Goal: Information Seeking & Learning: Learn about a topic

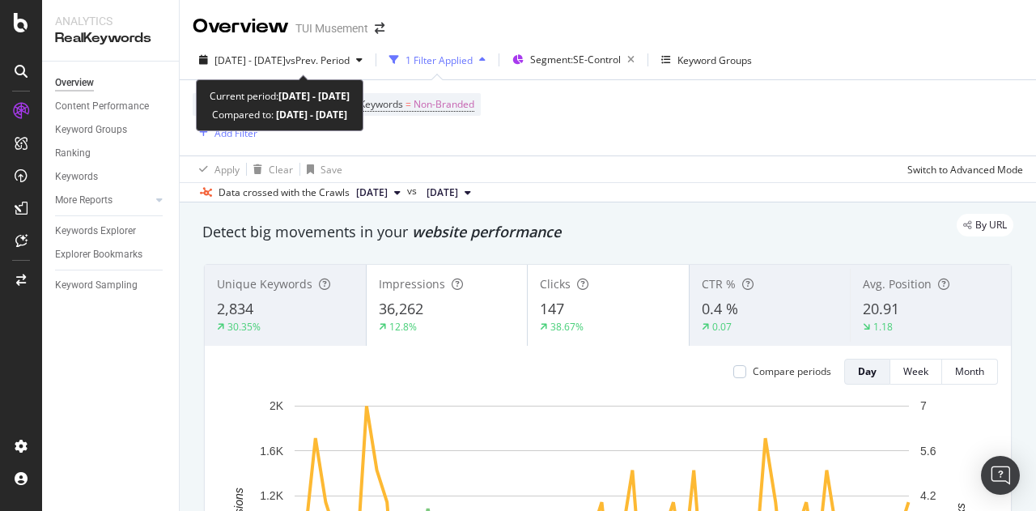
click at [350, 61] on span "vs Prev. Period" at bounding box center [318, 60] width 64 height 14
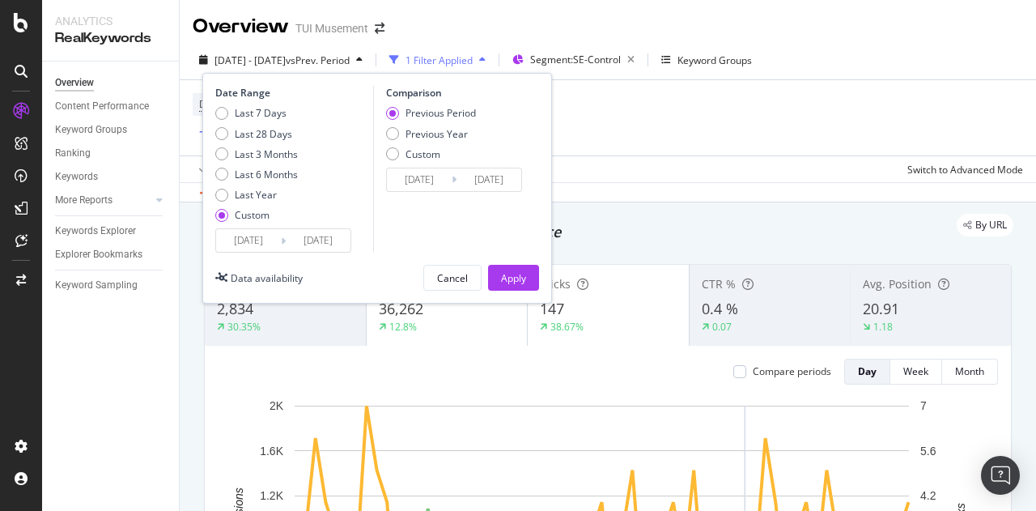
click at [966, 52] on div "2025 Aug. 1st - Sep. 30th vs Prev. Period 1 Filter Applied Segment: SE-Control …" at bounding box center [608, 63] width 856 height 32
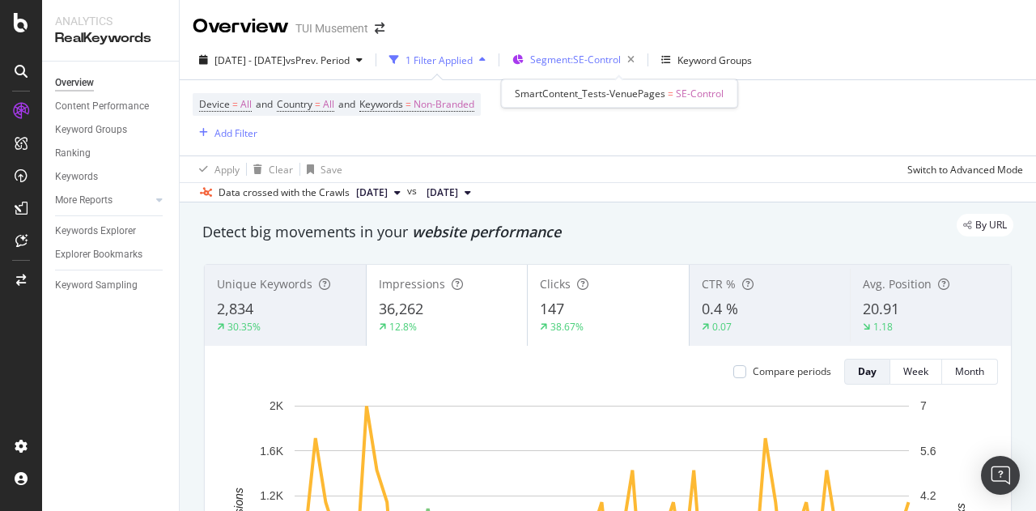
click at [621, 61] on span "Segment: SE-Control" at bounding box center [575, 60] width 91 height 14
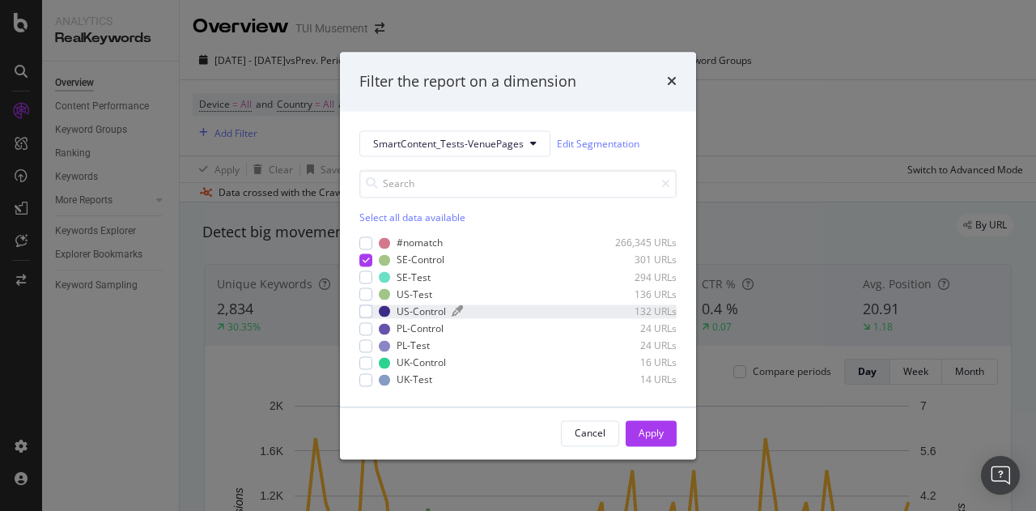
click at [426, 307] on div "US-Control" at bounding box center [420, 311] width 49 height 14
click at [422, 331] on div "PL-Control" at bounding box center [419, 328] width 47 height 14
click at [426, 358] on div "UK-Control" at bounding box center [420, 363] width 49 height 14
click at [648, 432] on div "Apply" at bounding box center [650, 433] width 25 height 14
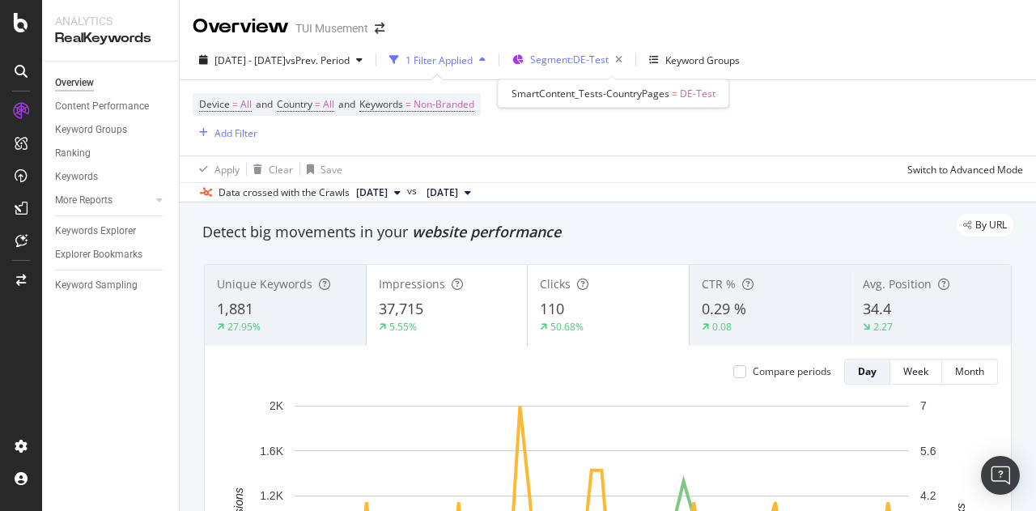
click at [608, 57] on span "Segment: DE-Test" at bounding box center [569, 60] width 78 height 14
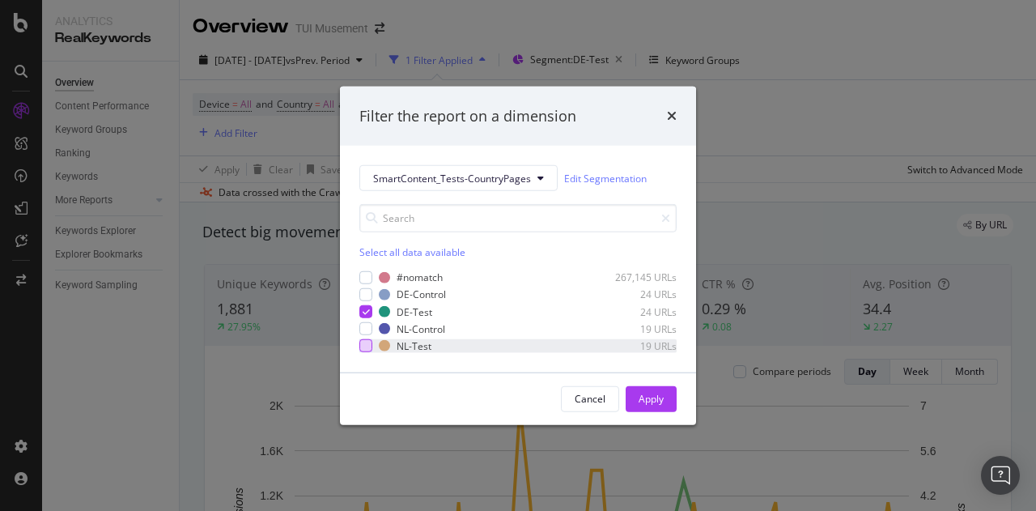
click at [371, 341] on div "modal" at bounding box center [365, 345] width 13 height 13
click at [672, 409] on button "Apply" at bounding box center [650, 399] width 51 height 26
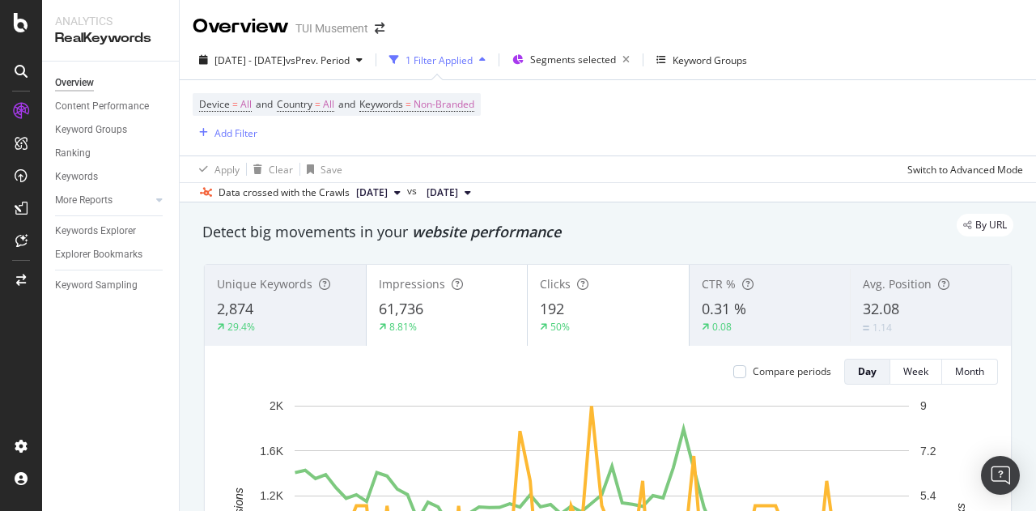
scroll to position [81, 0]
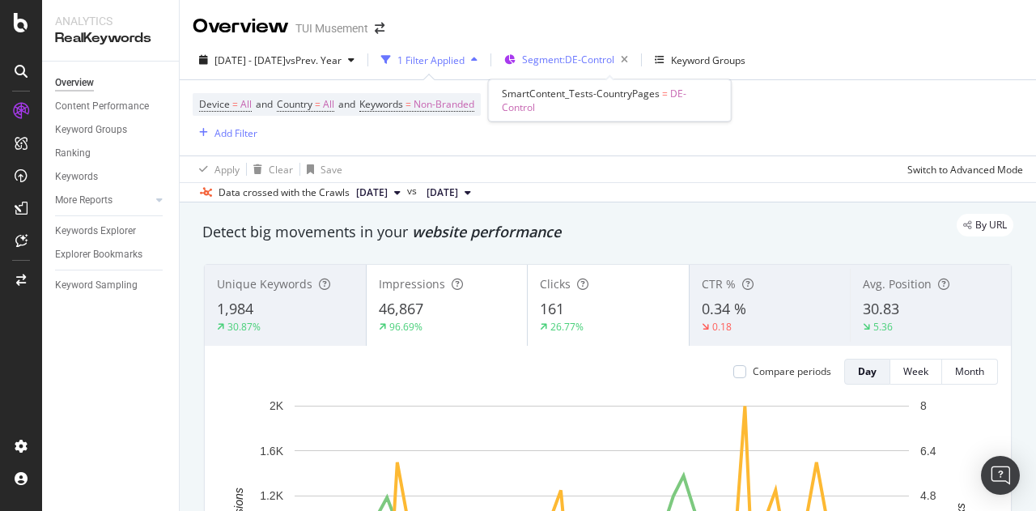
click at [614, 53] on span "Segment: DE-Control" at bounding box center [568, 60] width 92 height 14
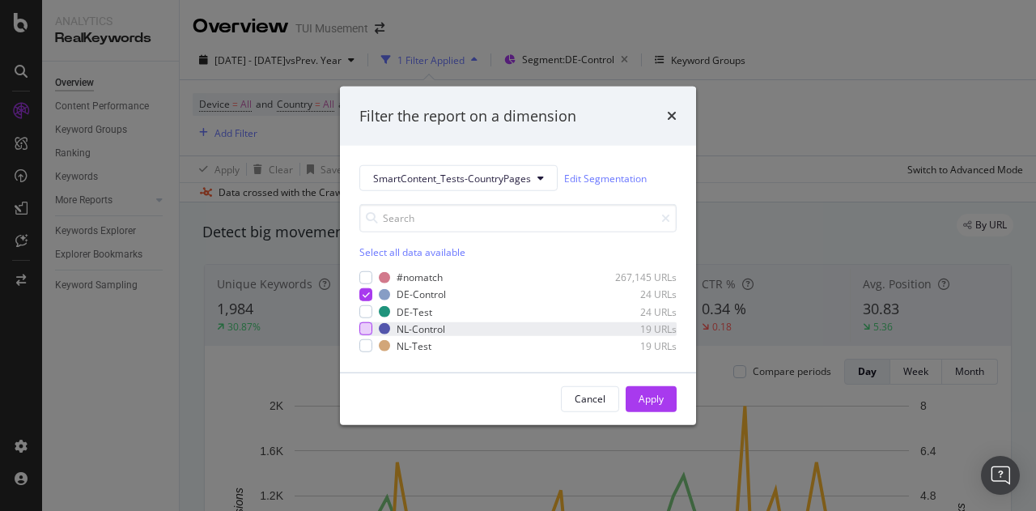
click at [368, 331] on div "modal" at bounding box center [365, 328] width 13 height 13
click at [651, 391] on div "Apply" at bounding box center [650, 399] width 25 height 24
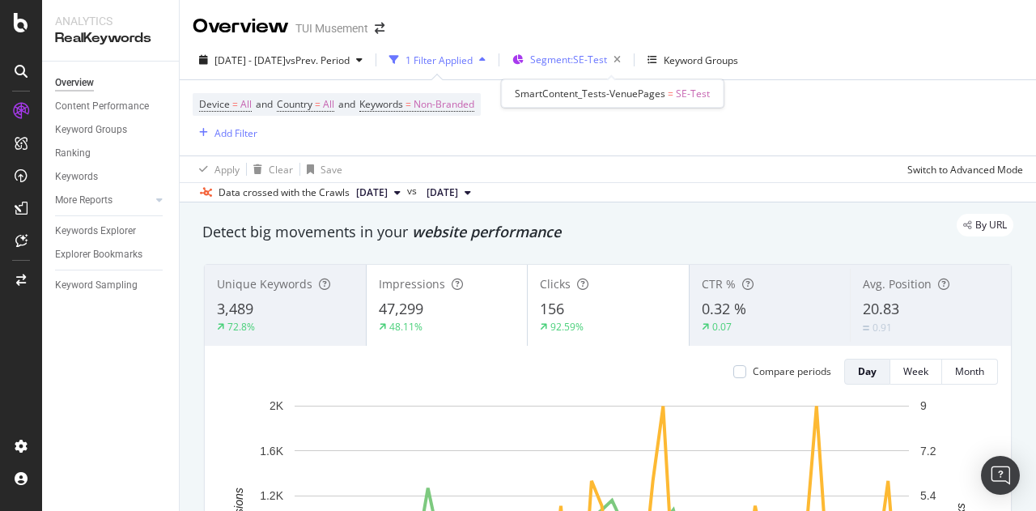
click at [607, 56] on span "Segment: SE-Test" at bounding box center [568, 60] width 77 height 14
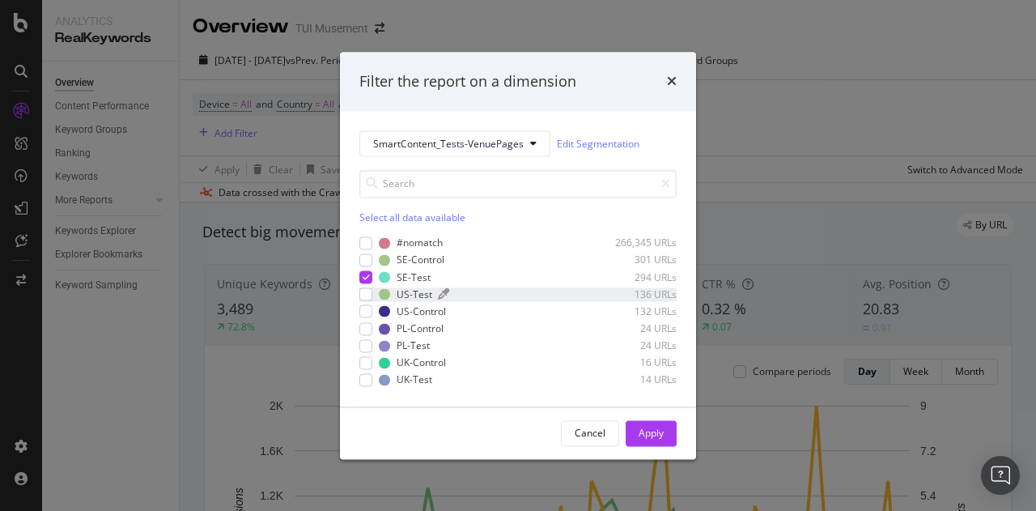
click at [422, 296] on div "US-Test" at bounding box center [414, 294] width 36 height 14
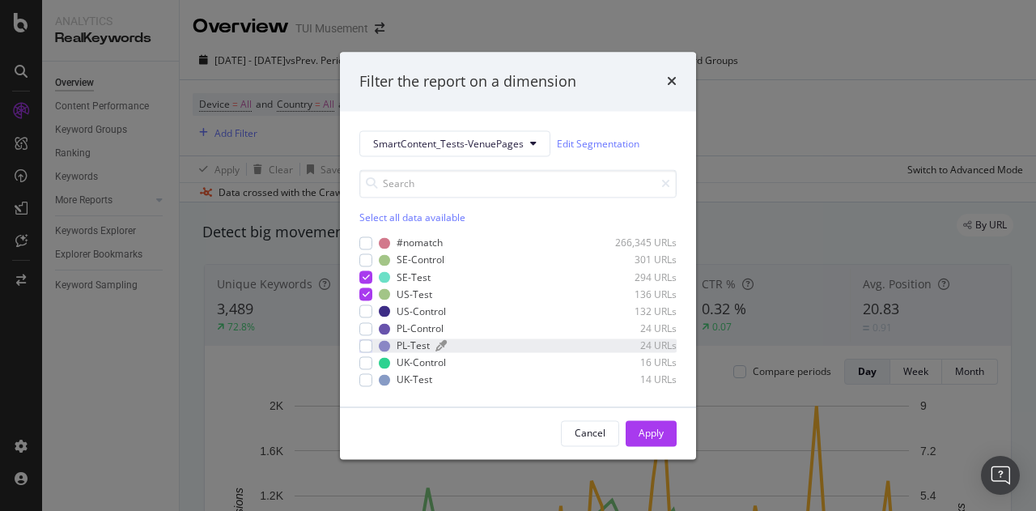
click at [417, 343] on div "PL-Test" at bounding box center [412, 346] width 33 height 14
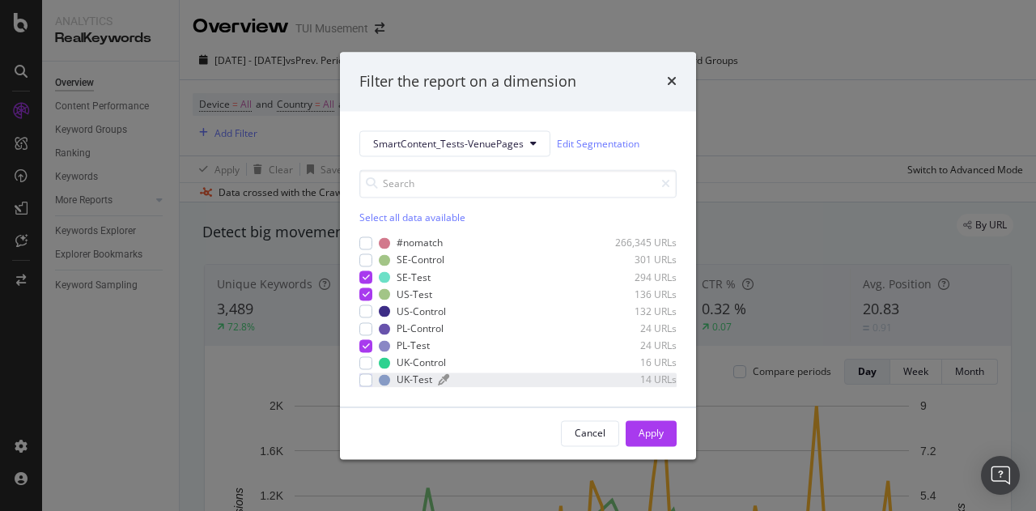
click at [418, 378] on div "UK-Test" at bounding box center [414, 380] width 36 height 14
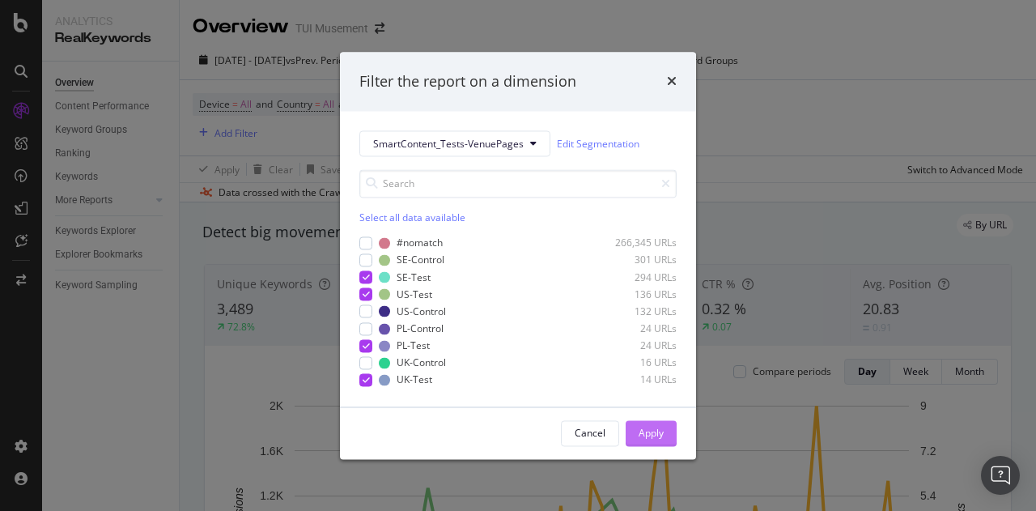
click at [638, 426] on button "Apply" at bounding box center [650, 433] width 51 height 26
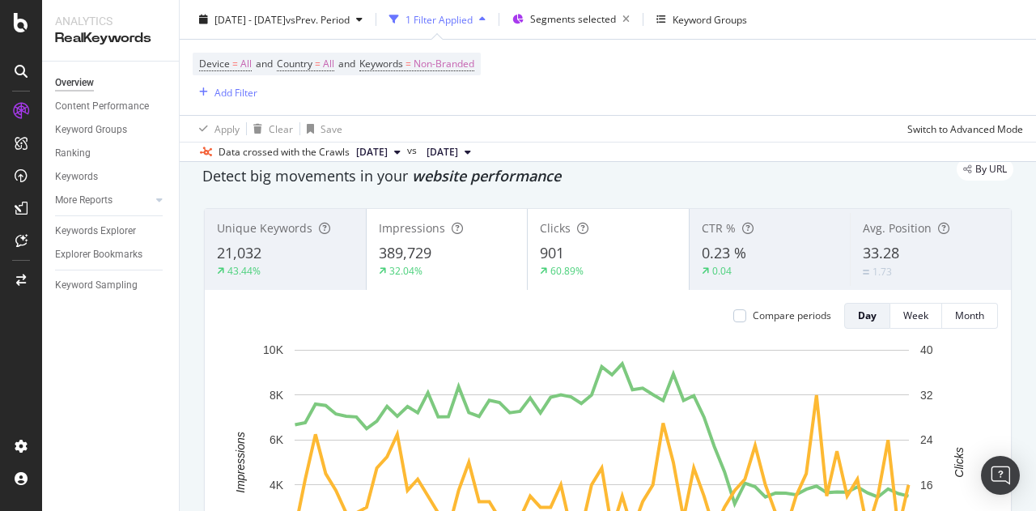
scroll to position [81, 0]
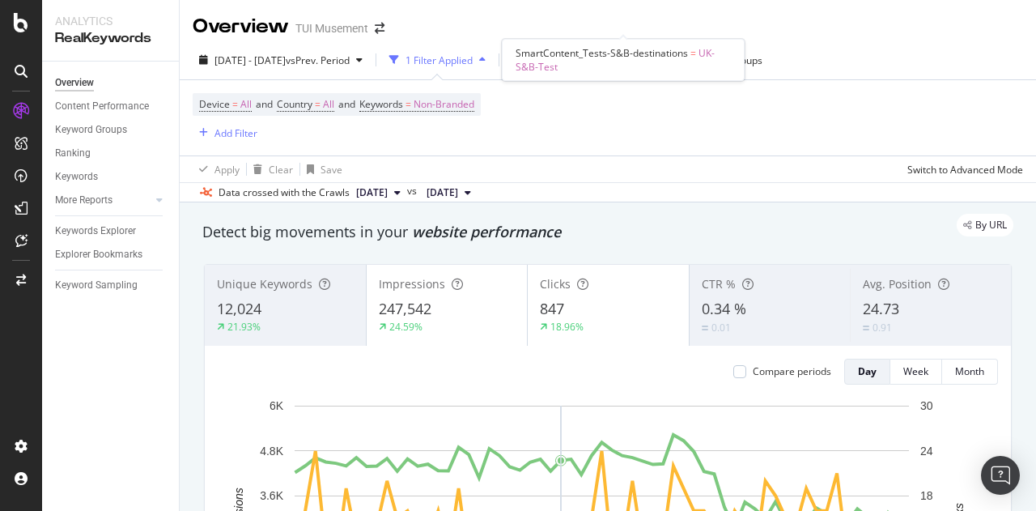
click at [631, 53] on span "Segment: UK-S&B-Test" at bounding box center [580, 60] width 101 height 14
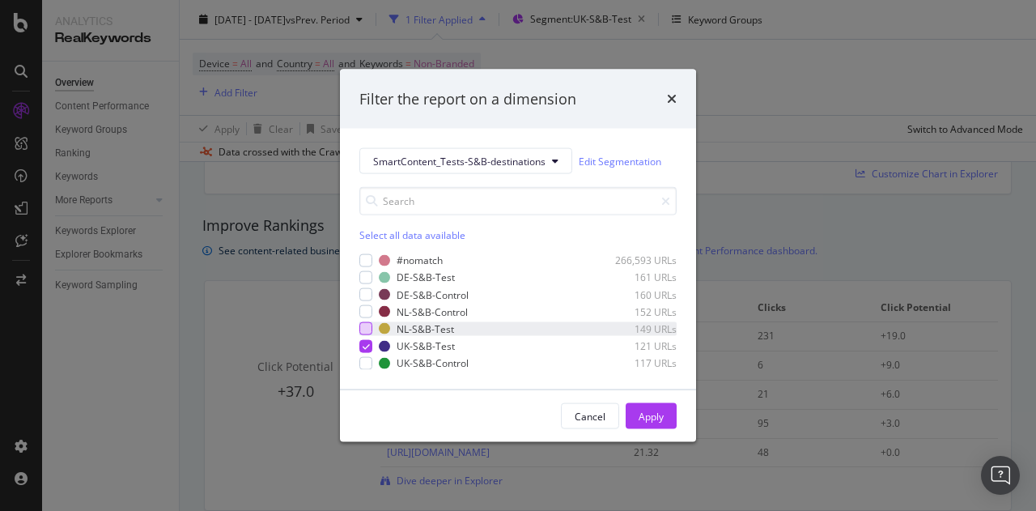
click at [369, 326] on div "modal" at bounding box center [365, 328] width 13 height 13
click at [366, 273] on div "modal" at bounding box center [365, 277] width 13 height 13
drag, startPoint x: 663, startPoint y: 410, endPoint x: 13, endPoint y: 417, distance: 649.7
click at [662, 410] on div "Apply" at bounding box center [650, 416] width 25 height 14
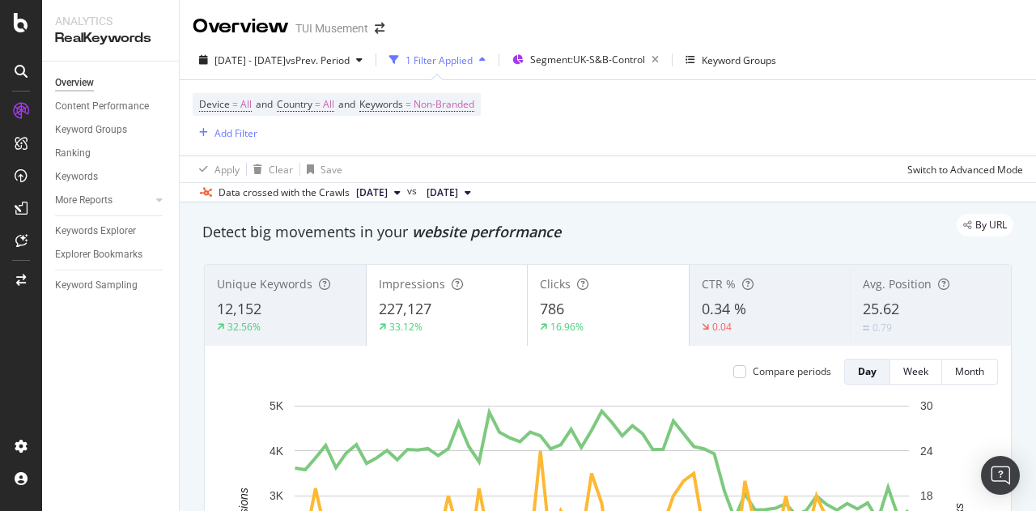
scroll to position [890, 0]
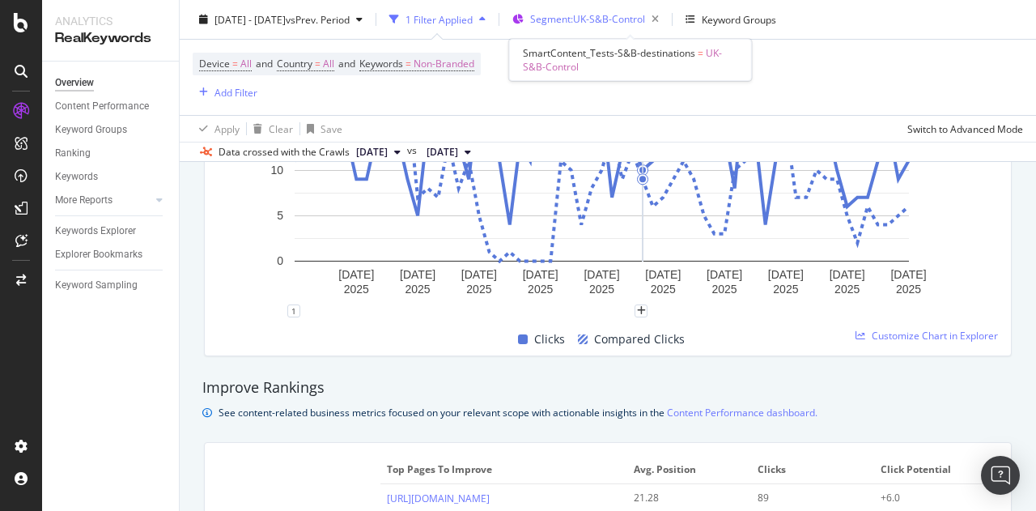
click at [644, 23] on span "Segment: UK-S&B-Control" at bounding box center [587, 19] width 115 height 14
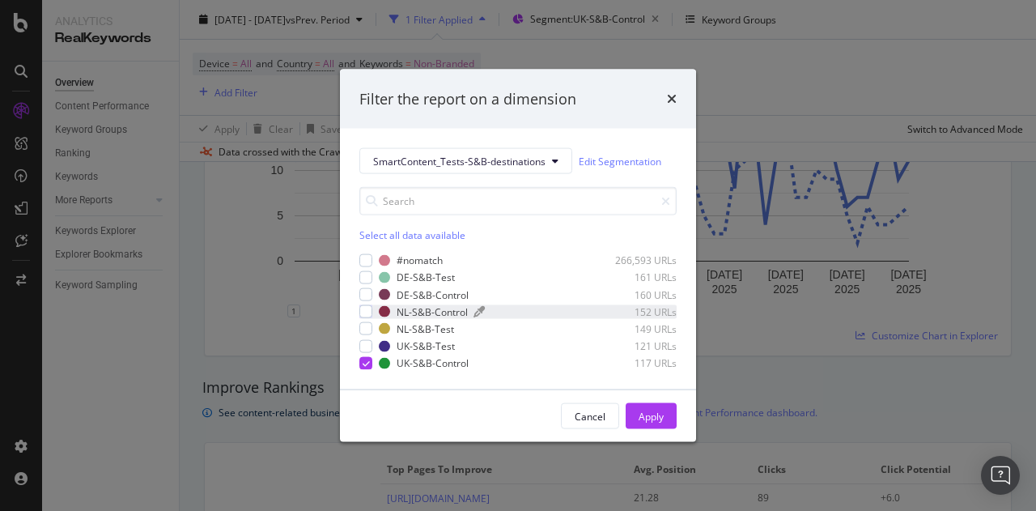
click at [451, 310] on div "NL-S&B-Control" at bounding box center [431, 311] width 71 height 14
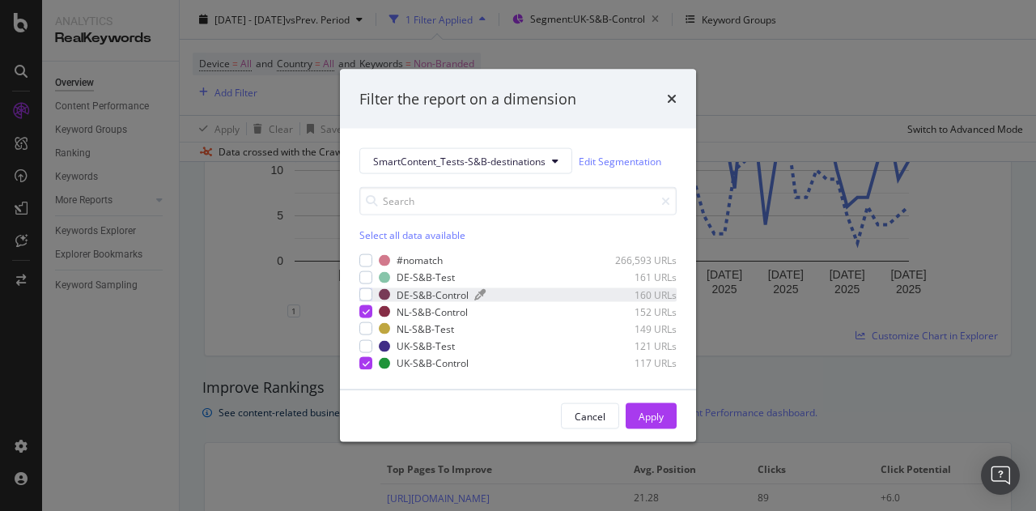
click at [454, 291] on div "DE-S&B-Control" at bounding box center [432, 294] width 72 height 14
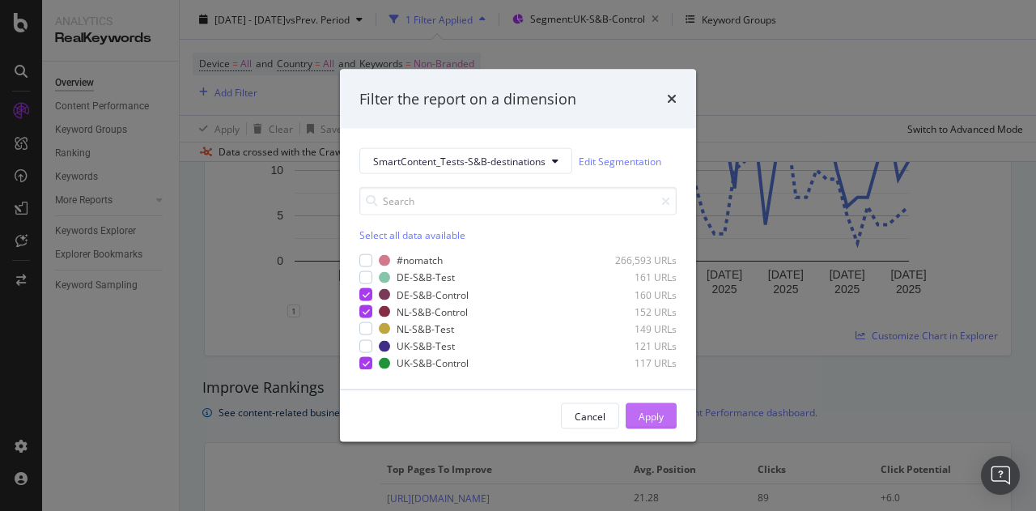
click at [670, 414] on button "Apply" at bounding box center [650, 416] width 51 height 26
